Goal: Find contact information: Find contact information

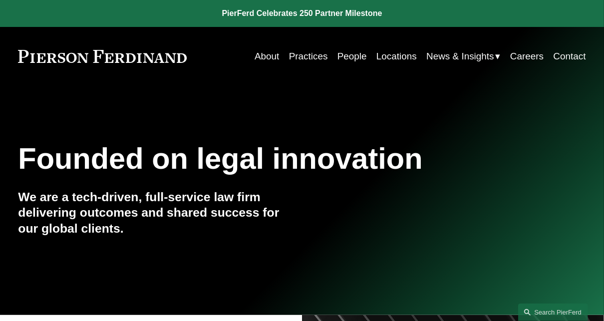
click at [384, 56] on link "Locations" at bounding box center [396, 56] width 40 height 19
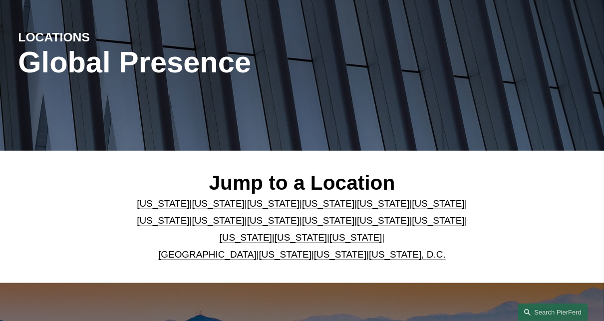
scroll to position [98, 0]
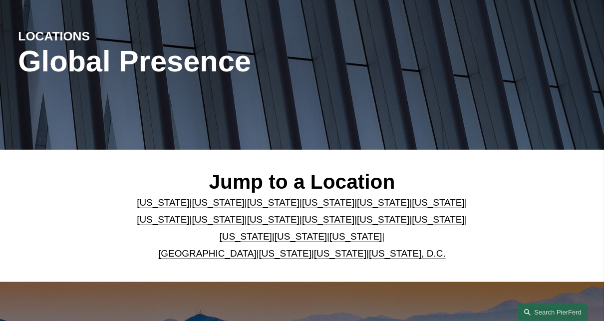
click at [357, 223] on link "[US_STATE]" at bounding box center [383, 219] width 52 height 10
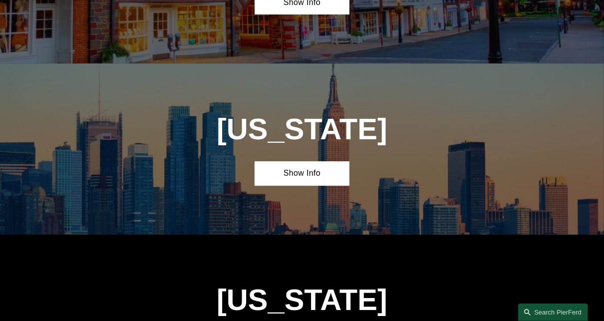
scroll to position [2109, 0]
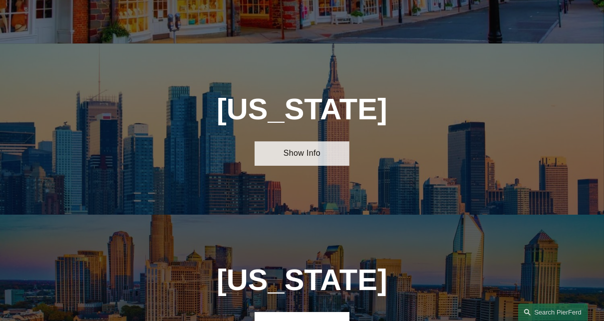
click at [302, 141] on link "Show Info" at bounding box center [302, 153] width 95 height 24
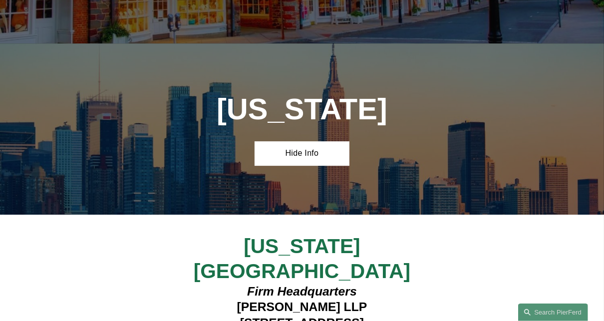
drag, startPoint x: 257, startPoint y: 272, endPoint x: 362, endPoint y: 279, distance: 105.6
click at [362, 284] on h4 "Firm Headquarters [PERSON_NAME] LLP [STREET_ADDRESS][US_STATE]" at bounding box center [302, 323] width 237 height 78
copy h4 "7th Floor—1050"
